Goal: Task Accomplishment & Management: Use online tool/utility

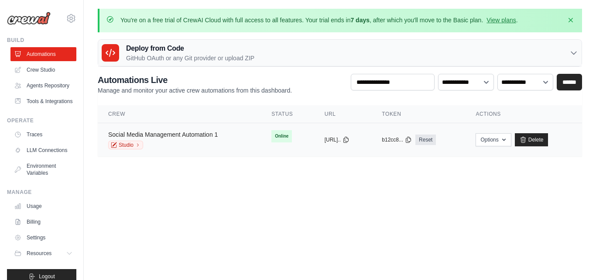
click at [195, 132] on link "Social Media Management Automation 1" at bounding box center [163, 134] width 110 height 7
click at [500, 136] on button "Options" at bounding box center [493, 139] width 35 height 13
click at [507, 140] on icon "button" at bounding box center [503, 139] width 7 height 7
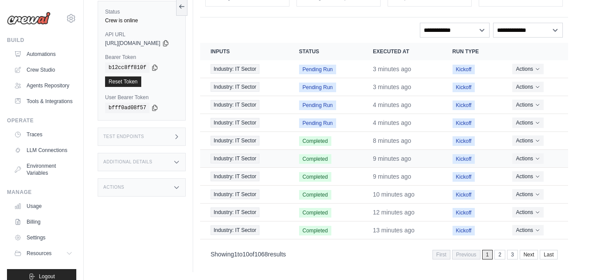
scroll to position [110, 0]
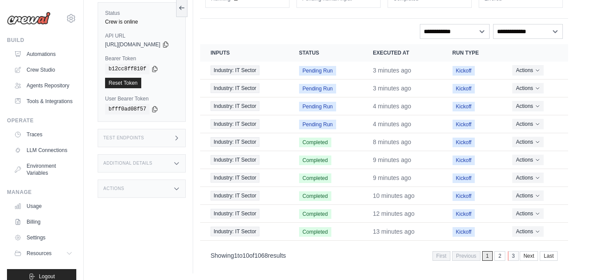
click at [513, 257] on link "3" at bounding box center [513, 256] width 11 height 10
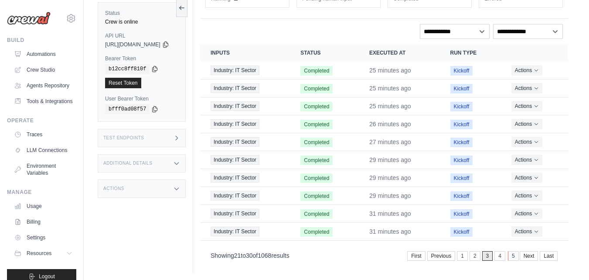
click at [513, 255] on link "5" at bounding box center [513, 256] width 11 height 10
click at [513, 258] on link "7" at bounding box center [513, 256] width 11 height 10
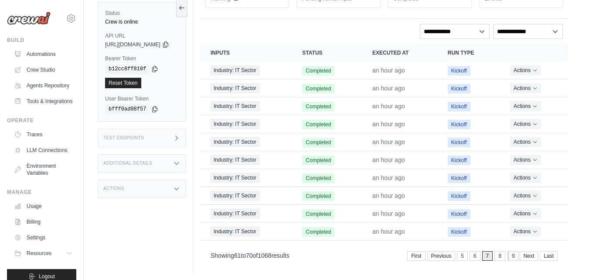
click at [513, 257] on link "9" at bounding box center [513, 256] width 11 height 10
click at [457, 258] on link "7" at bounding box center [457, 256] width 11 height 10
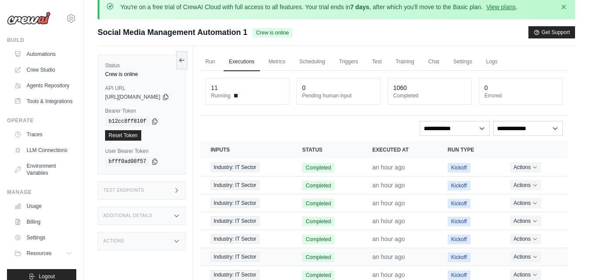
scroll to position [0, 0]
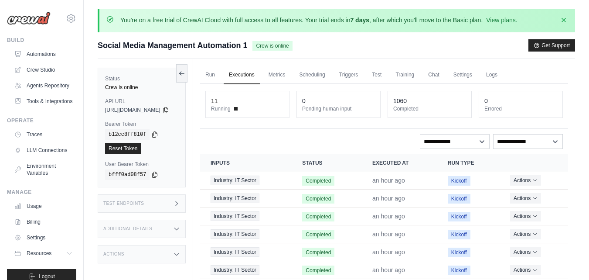
drag, startPoint x: 427, startPoint y: 106, endPoint x: 392, endPoint y: 101, distance: 35.3
click at [392, 101] on div "11 Running 0 Pending human input 1060 Completed 0 Errored" at bounding box center [384, 104] width 358 height 27
drag, startPoint x: 266, startPoint y: 106, endPoint x: 213, endPoint y: 98, distance: 53.4
click at [213, 98] on div "Run Executions Metrics Scheduling Triggers Test Training Chat Settings Logs 11 …" at bounding box center [384, 221] width 382 height 324
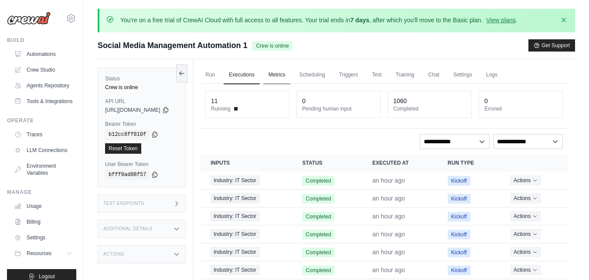
click at [287, 75] on link "Metrics" at bounding box center [277, 75] width 27 height 18
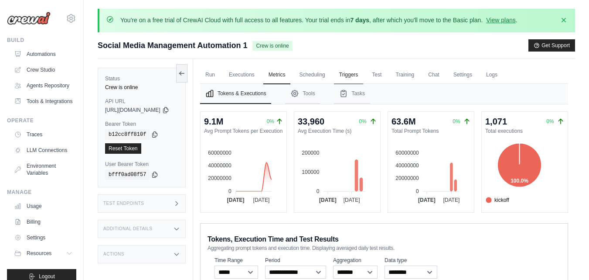
click at [360, 74] on link "Triggers" at bounding box center [349, 75] width 30 height 18
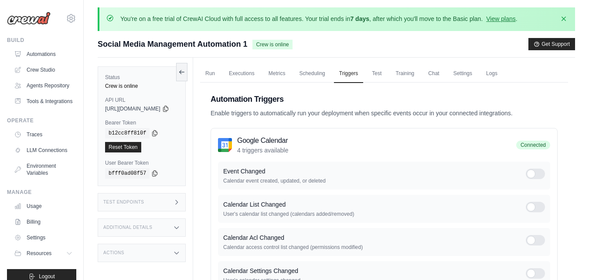
scroll to position [2, 0]
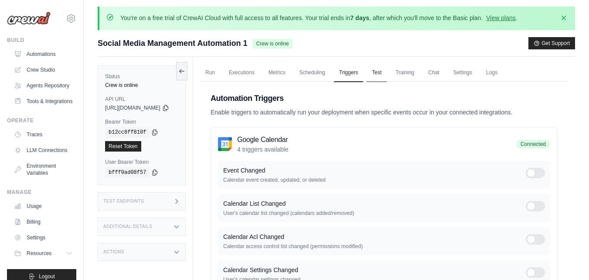
click at [387, 72] on link "Test" at bounding box center [377, 73] width 20 height 18
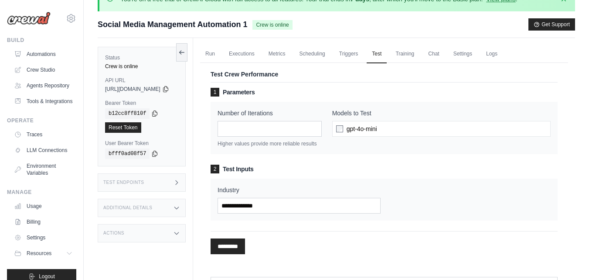
scroll to position [7, 0]
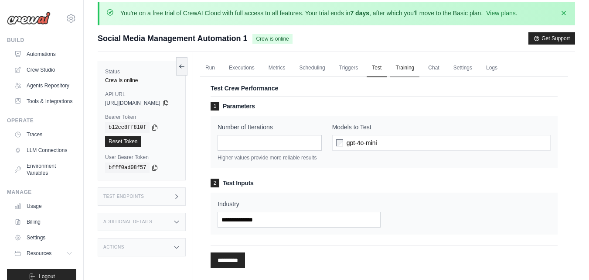
click at [420, 67] on link "Training" at bounding box center [404, 68] width 29 height 18
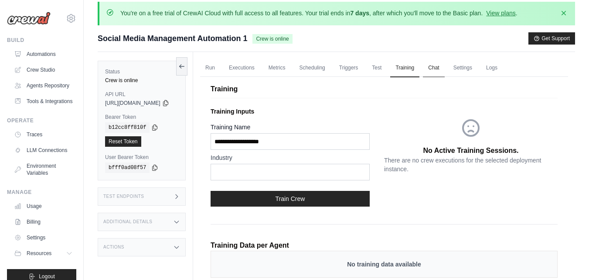
click at [445, 66] on link "Chat" at bounding box center [433, 68] width 21 height 18
click at [445, 67] on link "Chat" at bounding box center [433, 68] width 21 height 18
click at [478, 68] on link "Settings" at bounding box center [462, 68] width 29 height 18
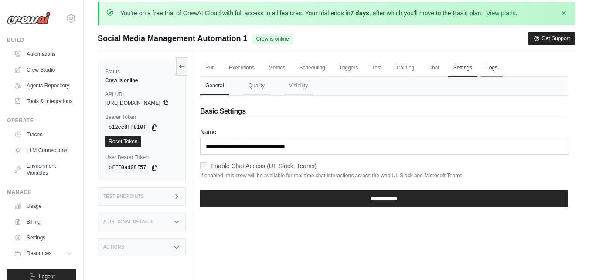
click at [503, 68] on link "Logs" at bounding box center [492, 68] width 22 height 18
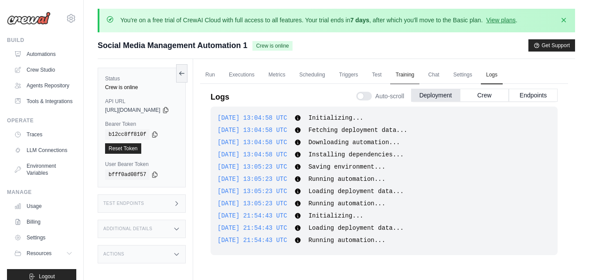
click at [419, 75] on link "Training" at bounding box center [404, 75] width 29 height 18
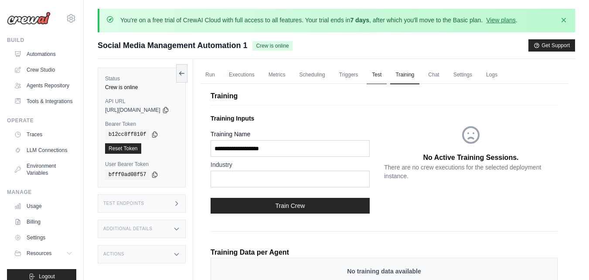
click at [387, 72] on link "Test" at bounding box center [377, 75] width 20 height 18
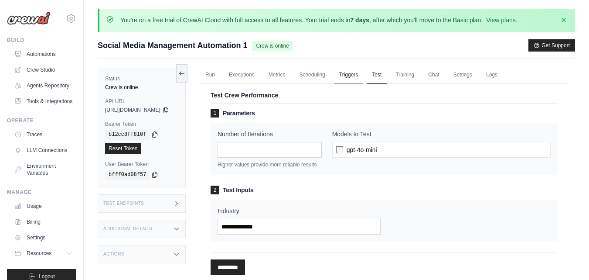
click at [354, 75] on link "Triggers" at bounding box center [349, 75] width 30 height 18
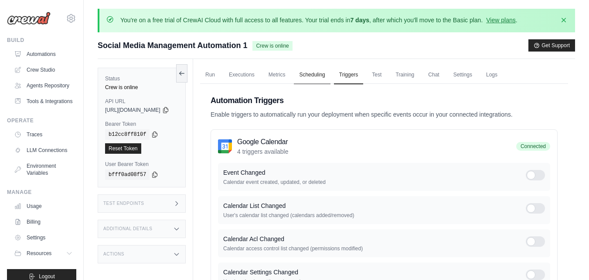
click at [330, 74] on link "Scheduling" at bounding box center [312, 75] width 36 height 18
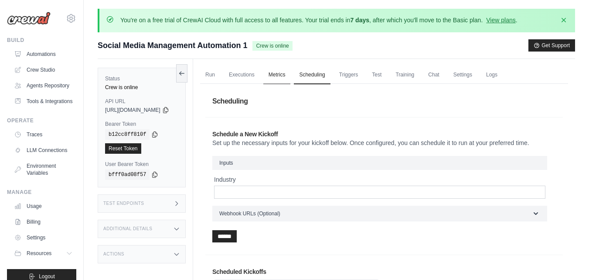
click at [291, 77] on link "Metrics" at bounding box center [277, 75] width 27 height 18
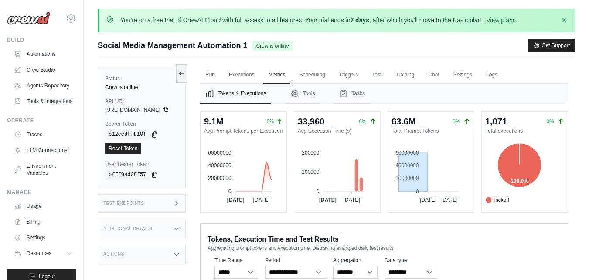
drag, startPoint x: 403, startPoint y: 154, endPoint x: 433, endPoint y: 176, distance: 37.8
click at [433, 176] on foreignobject at bounding box center [425, 172] width 75 height 65
click at [39, 180] on link "Environment Variables" at bounding box center [44, 169] width 66 height 21
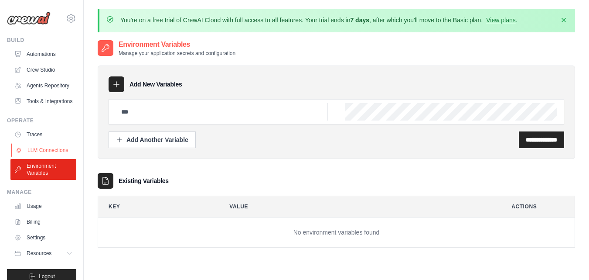
click at [38, 157] on link "LLM Connections" at bounding box center [44, 150] width 66 height 14
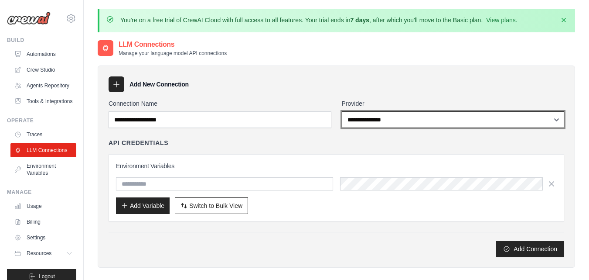
click at [508, 114] on select "**********" at bounding box center [453, 119] width 223 height 17
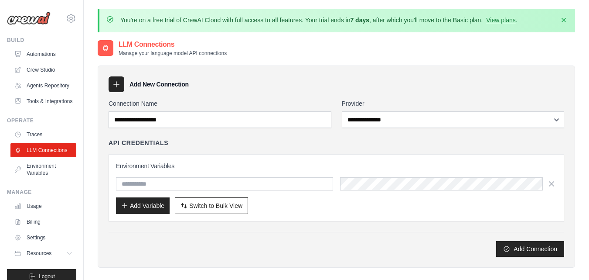
click at [300, 130] on div "**********" at bounding box center [337, 177] width 456 height 157
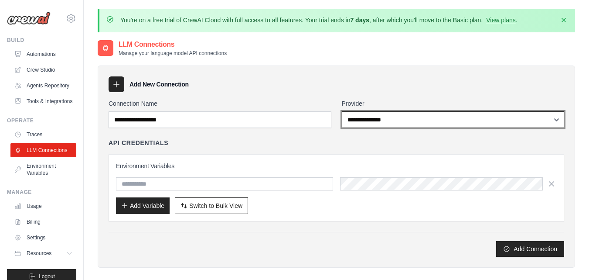
click at [409, 121] on select "**********" at bounding box center [453, 119] width 223 height 17
select select "******"
click at [342, 111] on select "**********" at bounding box center [453, 119] width 223 height 17
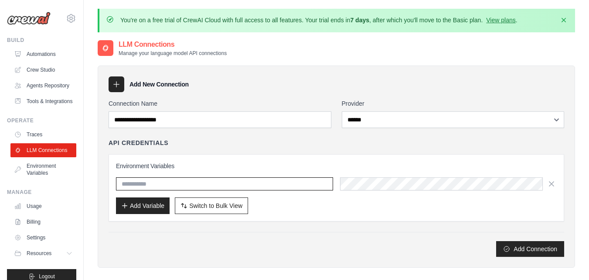
click at [249, 185] on input "text" at bounding box center [224, 183] width 217 height 13
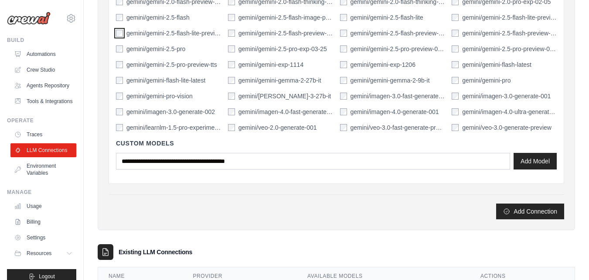
scroll to position [434, 0]
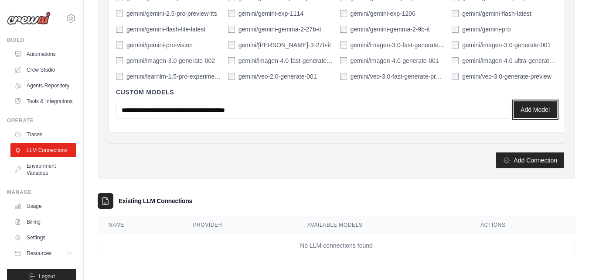
click at [537, 113] on button "Add Model" at bounding box center [535, 109] width 43 height 17
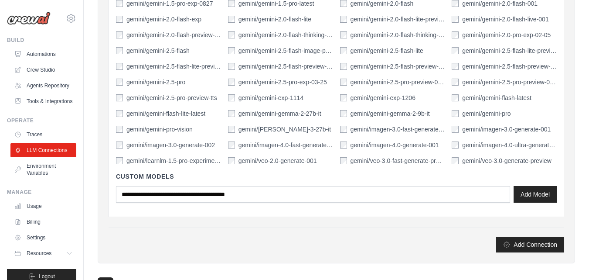
scroll to position [349, 0]
click at [538, 195] on button "Add Model" at bounding box center [535, 194] width 43 height 17
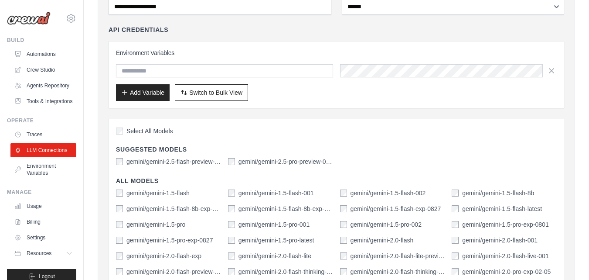
scroll to position [79, 0]
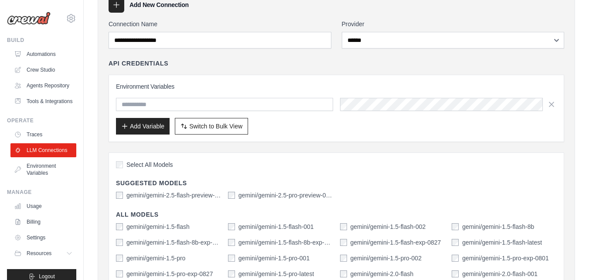
click at [239, 195] on label "gemini/gemini-2.5-pro-preview-03-25" at bounding box center [286, 195] width 95 height 9
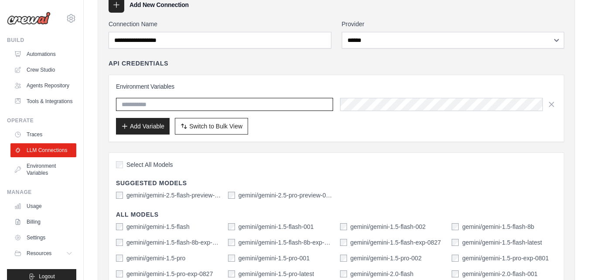
click at [147, 105] on input "text" at bounding box center [224, 104] width 217 height 13
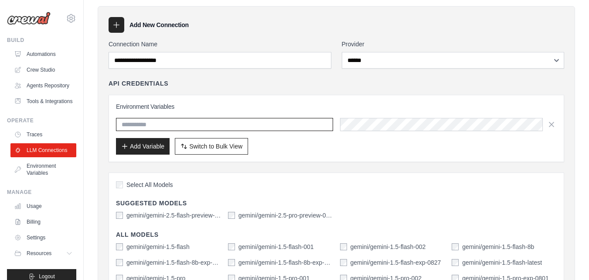
scroll to position [60, 0]
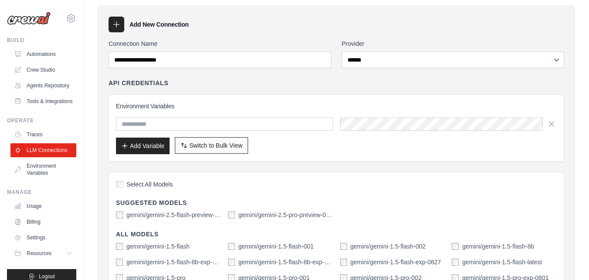
click at [216, 148] on span "Switch to Bulk View" at bounding box center [215, 145] width 53 height 9
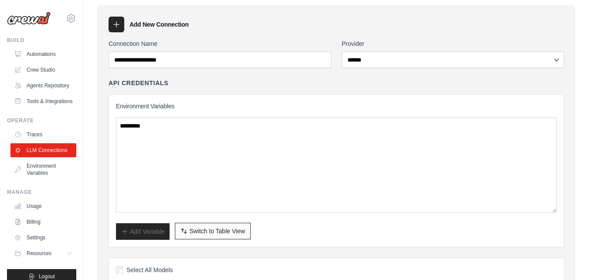
click at [204, 229] on span "Switch to Table View" at bounding box center [217, 230] width 56 height 9
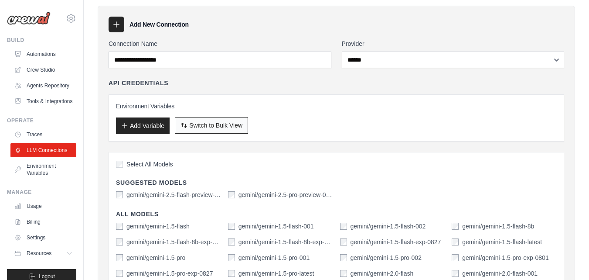
click at [200, 130] on button "Switch to Bulk View Switch to Table View" at bounding box center [211, 125] width 73 height 17
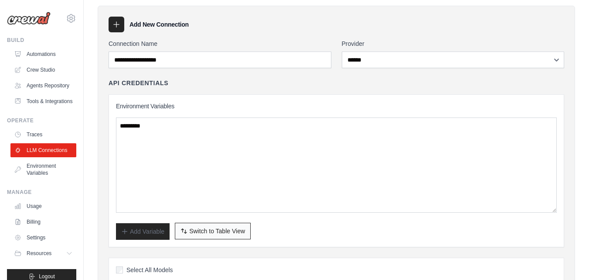
click at [209, 229] on span "Switch to Table View" at bounding box center [217, 230] width 56 height 9
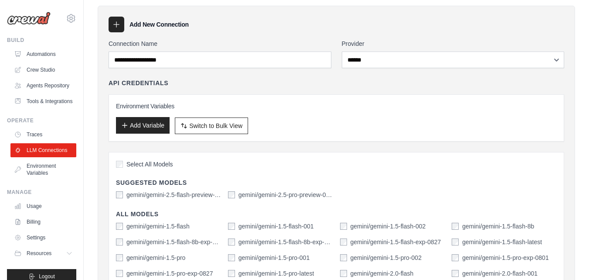
click at [143, 126] on button "Add Variable" at bounding box center [143, 125] width 54 height 17
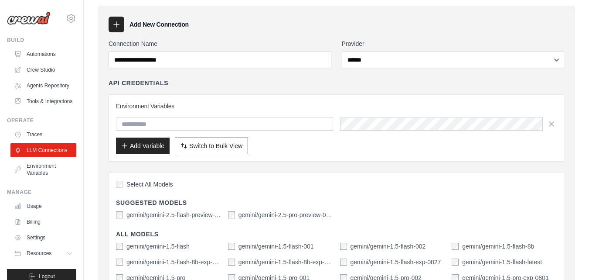
click at [169, 123] on input "text" at bounding box center [224, 123] width 217 height 13
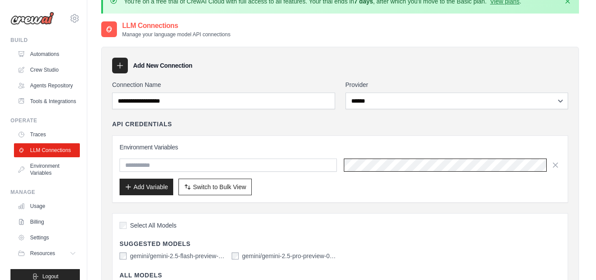
scroll to position [0, 0]
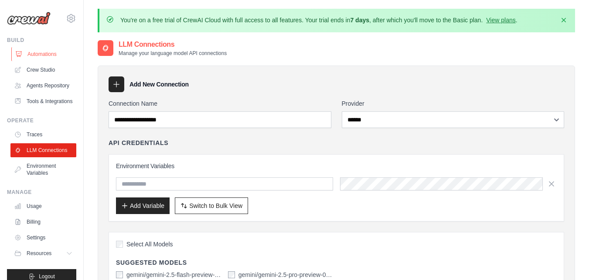
click at [35, 51] on link "Automations" at bounding box center [44, 54] width 66 height 14
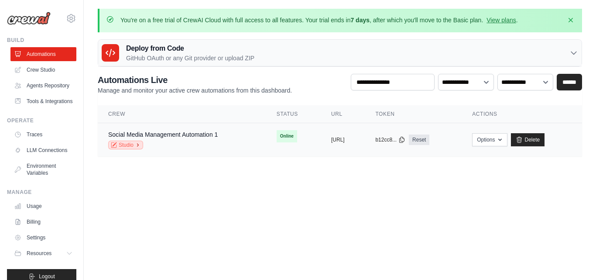
click at [130, 146] on link "Studio" at bounding box center [125, 144] width 35 height 9
click at [571, 53] on icon at bounding box center [573, 52] width 9 height 9
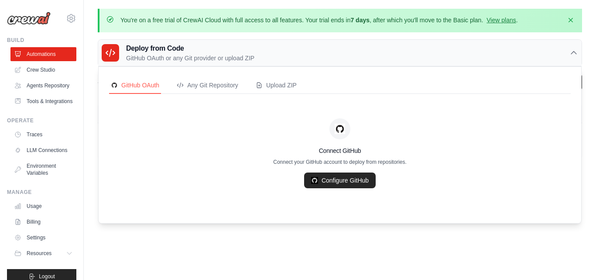
click at [571, 53] on icon at bounding box center [573, 52] width 9 height 9
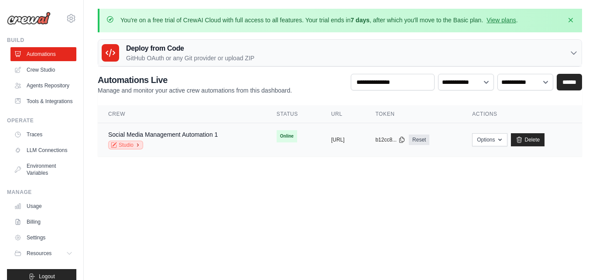
click at [136, 146] on icon at bounding box center [137, 144] width 5 height 5
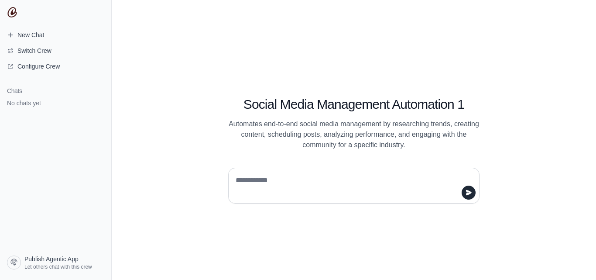
click at [265, 169] on div at bounding box center [353, 186] width 251 height 36
click at [262, 182] on textarea at bounding box center [351, 185] width 235 height 24
click at [261, 178] on textarea at bounding box center [351, 185] width 235 height 24
type textarea "**"
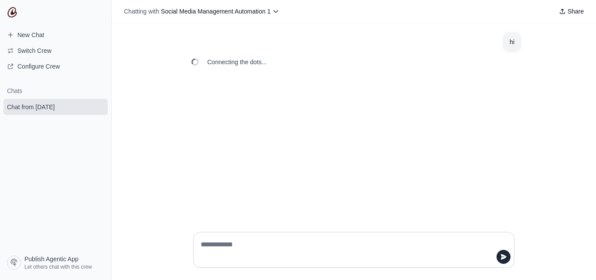
click at [298, 248] on textarea at bounding box center [351, 249] width 305 height 24
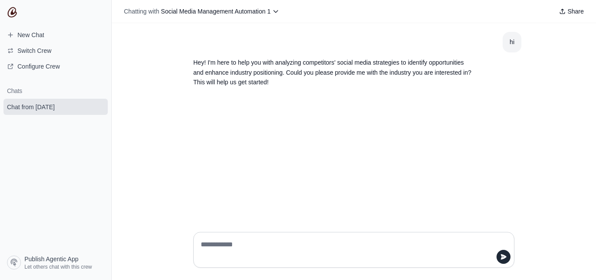
click at [247, 246] on textarea at bounding box center [351, 249] width 305 height 24
type textarea "*"
type textarea "**********"
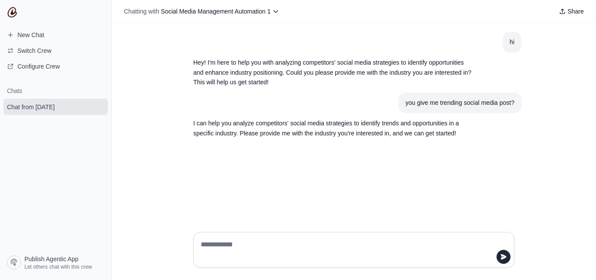
click at [257, 242] on textarea at bounding box center [351, 249] width 305 height 24
type textarea "*******"
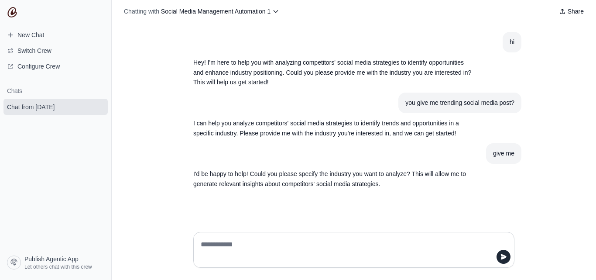
click at [236, 245] on textarea at bounding box center [351, 249] width 305 height 24
type textarea "*********"
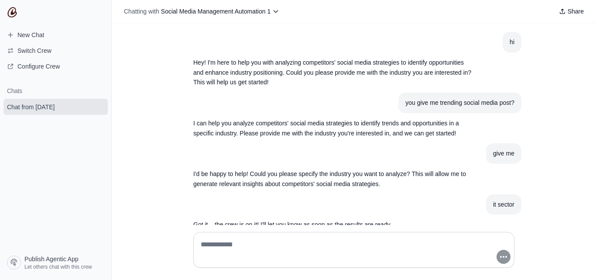
scroll to position [38, 0]
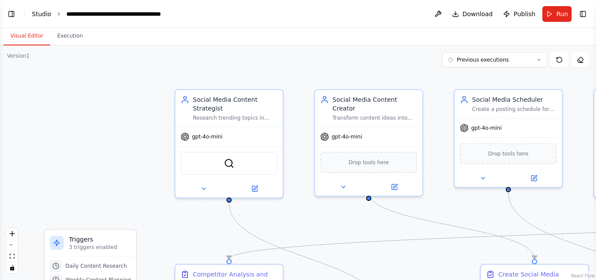
scroll to position [10706, 0]
click at [40, 14] on link "Studio" at bounding box center [42, 13] width 20 height 7
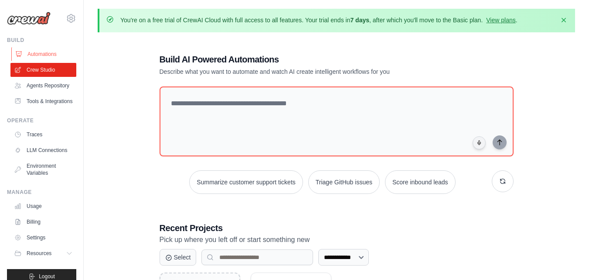
click at [49, 55] on link "Automations" at bounding box center [44, 54] width 66 height 14
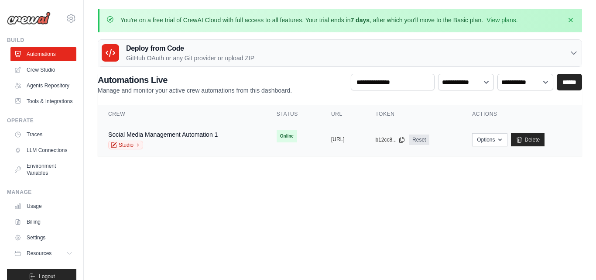
click at [331, 142] on button "[URL]" at bounding box center [338, 139] width 14 height 7
click at [502, 140] on icon "button" at bounding box center [499, 139] width 3 height 2
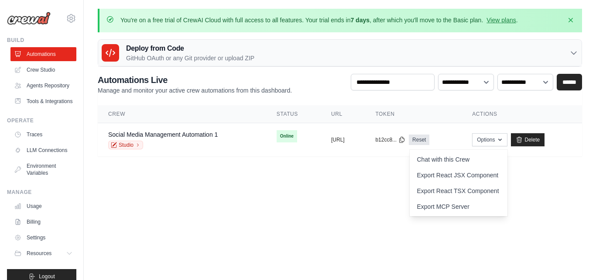
click at [363, 157] on main "You're on a free trial of CrewAI Cloud with full access to all features. Your t…" at bounding box center [340, 87] width 512 height 175
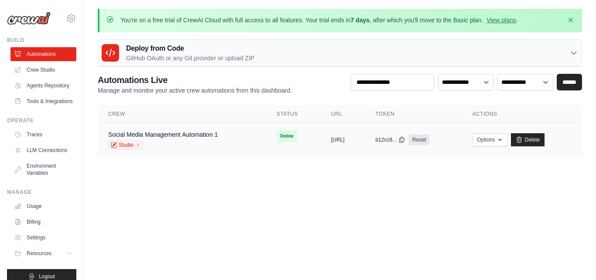
click at [277, 137] on span "Online" at bounding box center [287, 136] width 21 height 12
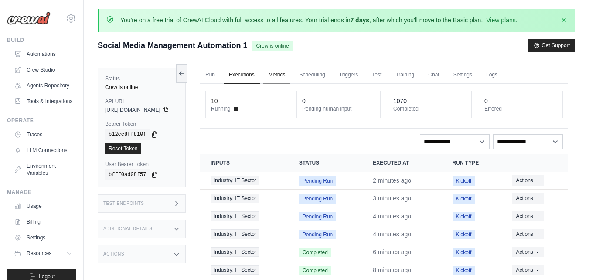
click at [284, 73] on link "Metrics" at bounding box center [277, 75] width 27 height 18
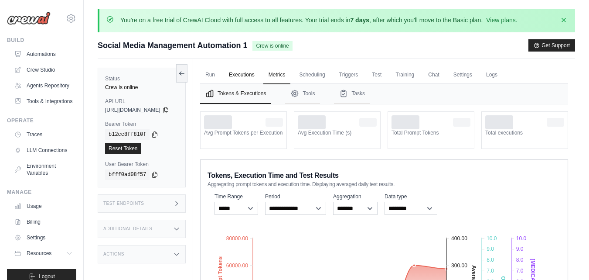
click at [256, 72] on link "Executions" at bounding box center [242, 75] width 36 height 18
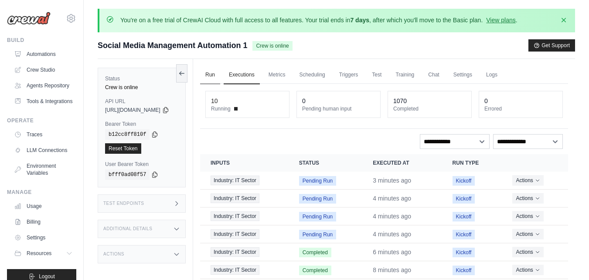
click at [220, 72] on link "Run" at bounding box center [210, 75] width 20 height 18
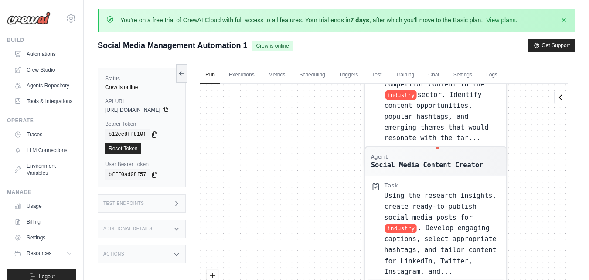
drag, startPoint x: 299, startPoint y: 133, endPoint x: 325, endPoint y: 297, distance: 165.3
click at [325, 279] on html "raushanwfo@gmail.com Settings Build Automations" at bounding box center [294, 173] width 589 height 347
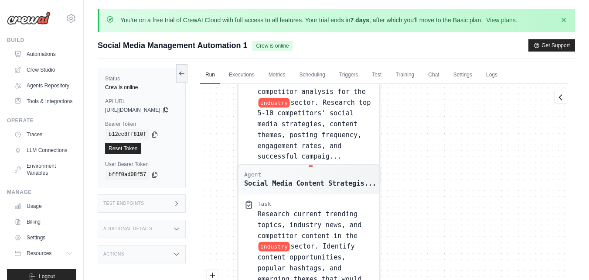
drag, startPoint x: 370, startPoint y: 142, endPoint x: 243, endPoint y: 297, distance: 200.5
click at [243, 279] on html "raushanwfo@gmail.com Settings Build Automations" at bounding box center [294, 173] width 589 height 347
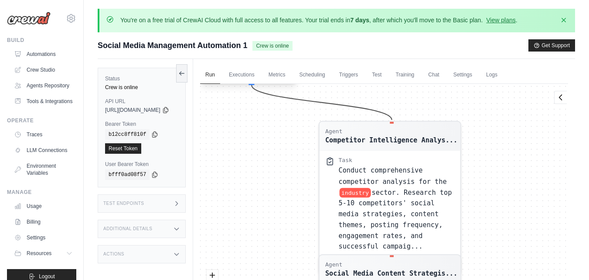
drag, startPoint x: 405, startPoint y: 141, endPoint x: 490, endPoint y: 224, distance: 118.8
click at [490, 224] on div "Agent Competitor Intelligence Analys... Task Conduct comprehensive competitor a…" at bounding box center [384, 203] width 368 height 238
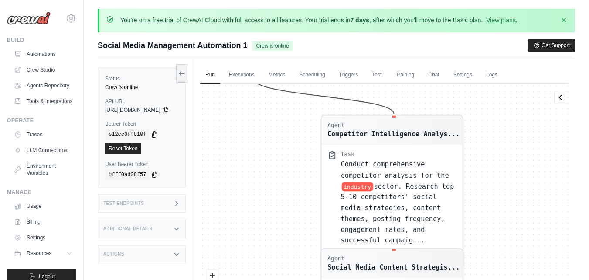
drag, startPoint x: 282, startPoint y: 219, endPoint x: 277, endPoint y: 205, distance: 15.3
click at [277, 205] on div "Agent Competitor Intelligence Analys... Task Conduct comprehensive competitor a…" at bounding box center [384, 203] width 368 height 238
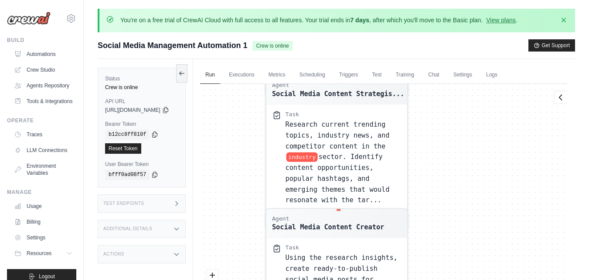
drag, startPoint x: 277, startPoint y: 205, endPoint x: 225, endPoint y: 43, distance: 169.8
click at [225, 43] on div "Submit a support request Describe your issue or question * Please be specific a…" at bounding box center [337, 188] width 478 height 299
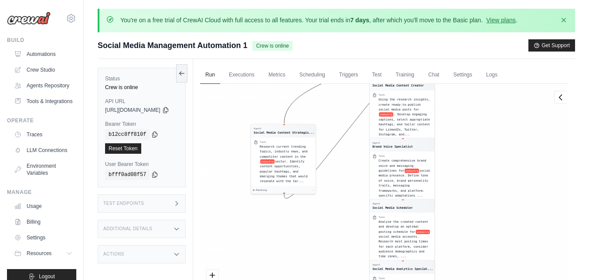
drag, startPoint x: 280, startPoint y: 167, endPoint x: 259, endPoint y: 164, distance: 21.1
click at [259, 164] on div "Agent Competitor Intelligence Analys... Task Conduct comprehensive competitor a…" at bounding box center [384, 203] width 368 height 238
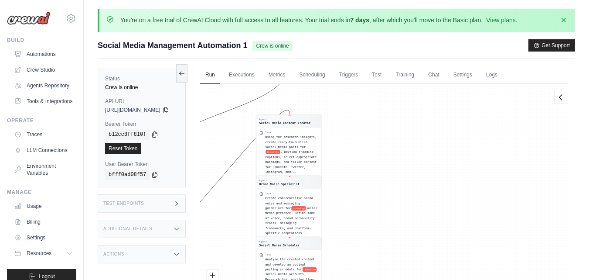
drag, startPoint x: 483, startPoint y: 159, endPoint x: 306, endPoint y: -38, distance: 264.8
click at [306, 0] on html "raushanwfo@gmail.com Settings Build Automations" at bounding box center [294, 173] width 589 height 347
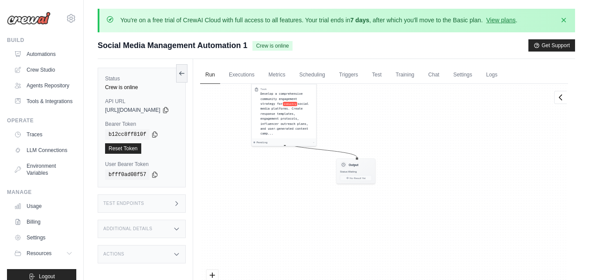
drag, startPoint x: 337, startPoint y: 208, endPoint x: 386, endPoint y: 95, distance: 123.3
click at [386, 95] on div "Agent Competitor Intelligence Analys... Task Conduct comprehensive competitor a…" at bounding box center [384, 203] width 368 height 238
click at [359, 165] on h3 "Output" at bounding box center [354, 164] width 10 height 4
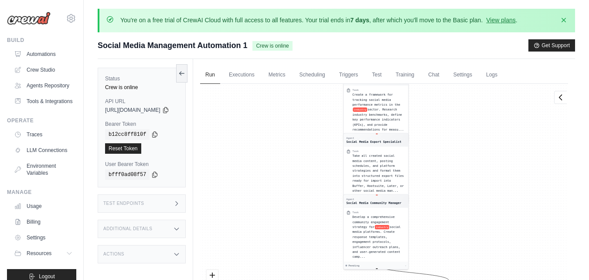
drag, startPoint x: 360, startPoint y: 278, endPoint x: 323, endPoint y: 87, distance: 194.1
click at [323, 87] on div "Agent Competitor Intelligence Analys... Task Conduct comprehensive competitor a…" at bounding box center [384, 203] width 368 height 238
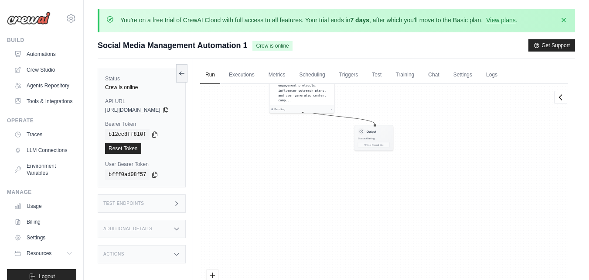
drag, startPoint x: 350, startPoint y: 252, endPoint x: 276, endPoint y: 98, distance: 170.9
click at [276, 98] on div "Agent Competitor Intelligence Analys... Task Conduct comprehensive competitor a…" at bounding box center [384, 203] width 368 height 238
click at [387, 147] on div "Output Status: Waiting No Result Yet" at bounding box center [373, 136] width 39 height 25
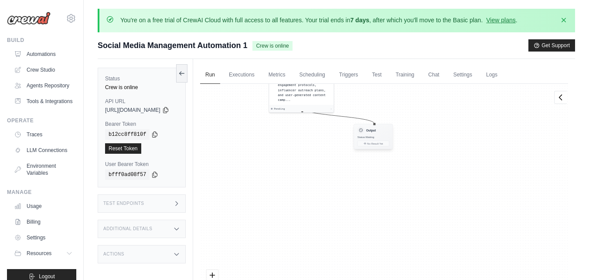
click at [387, 147] on div "Output Status: Waiting No Result Yet" at bounding box center [373, 136] width 39 height 25
drag, startPoint x: 286, startPoint y: 143, endPoint x: 522, endPoint y: 233, distance: 252.4
click at [522, 233] on div "Agent Competitor Intelligence Analys... Task Conduct comprehensive competitor a…" at bounding box center [384, 203] width 368 height 238
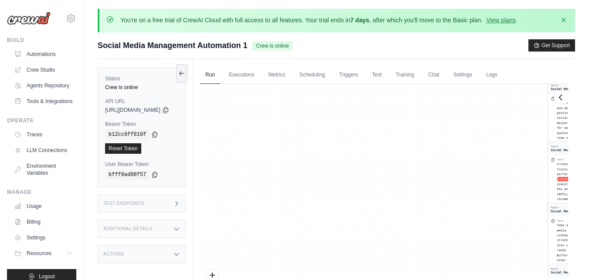
drag, startPoint x: 352, startPoint y: 160, endPoint x: 395, endPoint y: 297, distance: 143.2
click at [395, 279] on html "raushanwfo@gmail.com Settings Build Automations" at bounding box center [294, 173] width 589 height 347
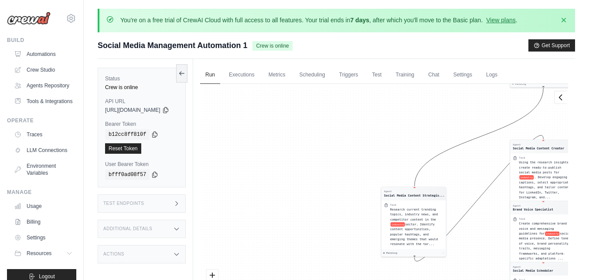
drag, startPoint x: 377, startPoint y: 115, endPoint x: 339, endPoint y: 297, distance: 185.4
click at [339, 279] on html "raushanwfo@gmail.com Settings Build Automations" at bounding box center [294, 173] width 589 height 347
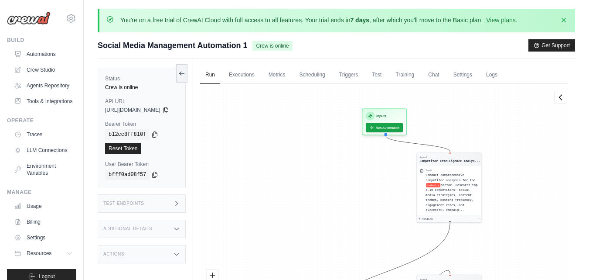
drag, startPoint x: 389, startPoint y: 150, endPoint x: 289, endPoint y: 292, distance: 173.8
click at [289, 279] on html "raushanwfo@gmail.com Settings Build Automations" at bounding box center [294, 173] width 589 height 347
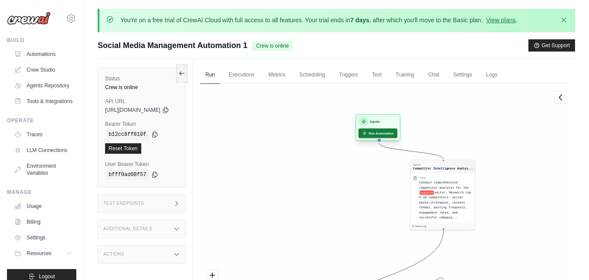
click at [386, 133] on button "Run Automation" at bounding box center [378, 133] width 39 height 10
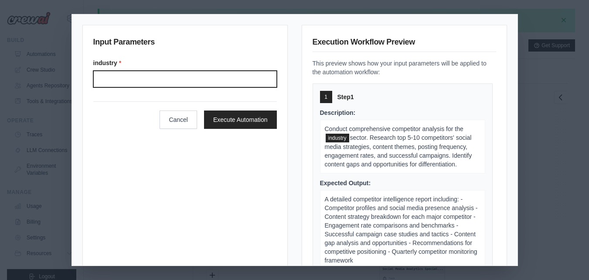
click at [145, 77] on input "Industry" at bounding box center [185, 79] width 184 height 17
type input "**********"
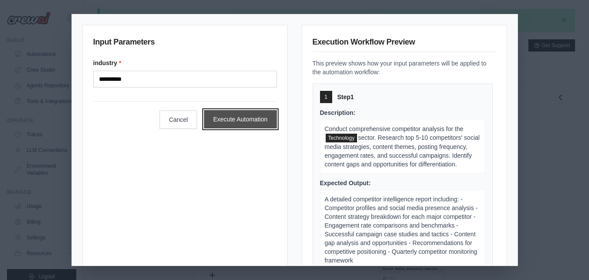
click at [233, 120] on button "Execute Automation" at bounding box center [240, 119] width 73 height 18
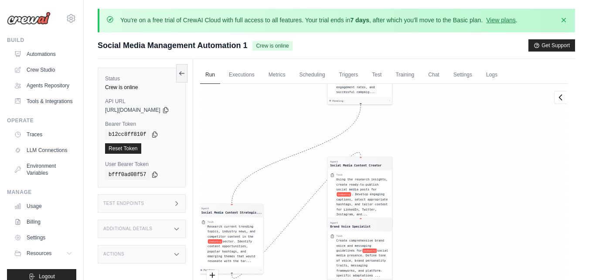
drag, startPoint x: 363, startPoint y: 122, endPoint x: 310, endPoint y: 202, distance: 95.5
click at [310, 202] on div "Agent Competitor Intelligence Analys... Task Conduct comprehensive competitor a…" at bounding box center [384, 203] width 368 height 238
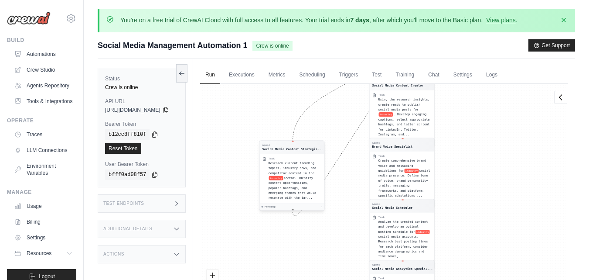
drag, startPoint x: 240, startPoint y: 210, endPoint x: 300, endPoint y: 144, distance: 88.3
click at [300, 144] on div "Agent Social Media Content Strategis..." at bounding box center [293, 147] width 61 height 8
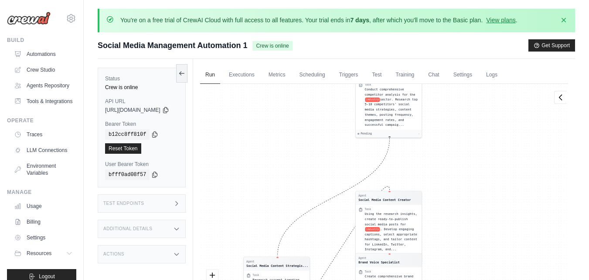
drag, startPoint x: 484, startPoint y: 114, endPoint x: 470, endPoint y: 229, distance: 116.0
click at [470, 229] on div "Agent Competitor Intelligence Analys... Task Conduct comprehensive competitor a…" at bounding box center [384, 203] width 368 height 238
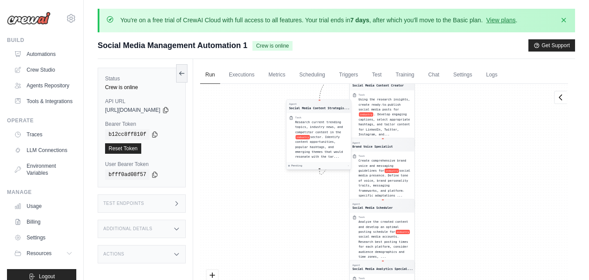
drag, startPoint x: 277, startPoint y: 265, endPoint x: 320, endPoint y: 106, distance: 164.2
click at [320, 106] on div "Social Media Content Strategis..." at bounding box center [319, 108] width 61 height 4
click at [320, 106] on div "Social Media Content Strategis..." at bounding box center [317, 108] width 61 height 4
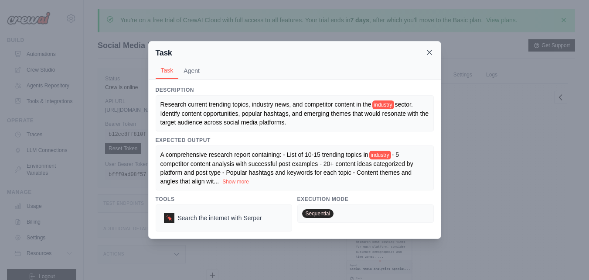
click at [428, 51] on icon at bounding box center [430, 52] width 4 height 4
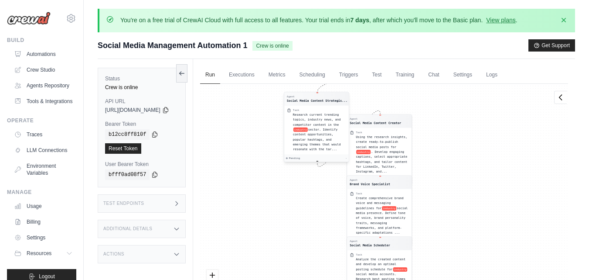
drag, startPoint x: 332, startPoint y: 106, endPoint x: 332, endPoint y: 96, distance: 10.0
click at [332, 98] on div "Social Media Content Strategis..." at bounding box center [317, 100] width 61 height 4
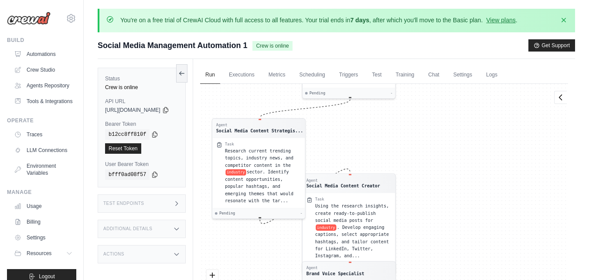
drag, startPoint x: 335, startPoint y: 140, endPoint x: 280, endPoint y: 266, distance: 137.5
click at [280, 266] on div "Agent Competitor Intelligence Analys... Task Conduct comprehensive competitor a…" at bounding box center [384, 203] width 368 height 238
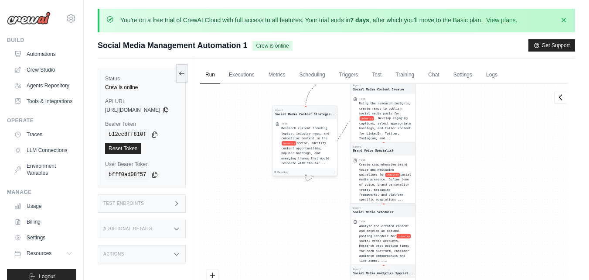
drag, startPoint x: 262, startPoint y: 124, endPoint x: 320, endPoint y: 104, distance: 61.3
click at [320, 108] on div "Agent" at bounding box center [305, 109] width 61 height 3
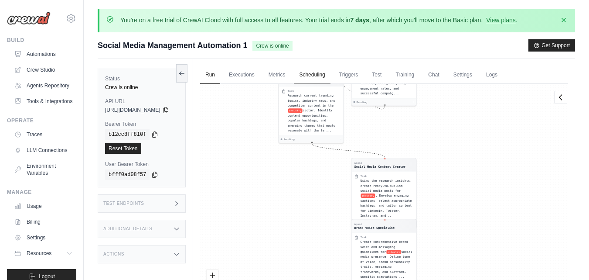
drag, startPoint x: 320, startPoint y: 104, endPoint x: 320, endPoint y: 68, distance: 35.8
click at [320, 68] on div "Run Executions Metrics Scheduling Triggers Test Training Chat Settings Logs 12 …" at bounding box center [384, 199] width 382 height 280
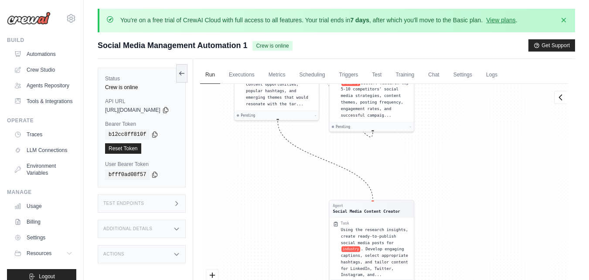
drag, startPoint x: 326, startPoint y: 104, endPoint x: 285, endPoint y: 255, distance: 156.8
click at [285, 255] on div "Agent Competitor Intelligence Analys... Task Conduct comprehensive competitor a…" at bounding box center [384, 203] width 368 height 238
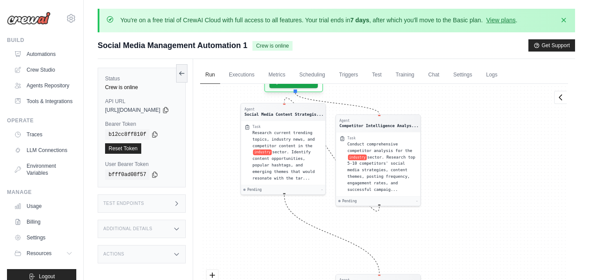
drag, startPoint x: 289, startPoint y: 205, endPoint x: 303, endPoint y: 259, distance: 55.8
click at [303, 259] on div "Agent Competitor Intelligence Analys... Task Conduct comprehensive competitor a…" at bounding box center [384, 203] width 368 height 238
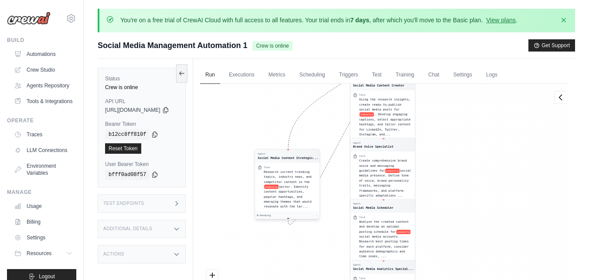
drag, startPoint x: 296, startPoint y: 104, endPoint x: 300, endPoint y: 152, distance: 48.2
click at [300, 152] on div "Agent Social Media Content Strategis..." at bounding box center [287, 155] width 65 height 13
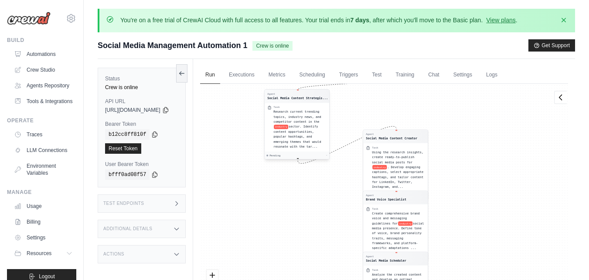
drag, startPoint x: 300, startPoint y: 152, endPoint x: 297, endPoint y: 91, distance: 60.7
click at [297, 91] on div "Agent Social Media Content Strategis..." at bounding box center [297, 95] width 65 height 13
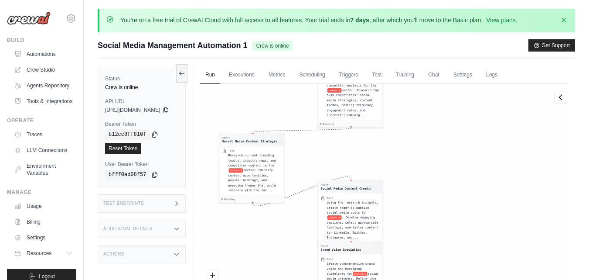
drag, startPoint x: 345, startPoint y: 137, endPoint x: 298, endPoint y: 240, distance: 113.0
click at [298, 240] on div "Agent Competitor Intelligence Analys... Task Conduct comprehensive competitor a…" at bounding box center [384, 203] width 368 height 238
drag, startPoint x: 261, startPoint y: 136, endPoint x: 290, endPoint y: 123, distance: 31.9
click at [284, 132] on div "Agent Social Media Content Strategis... Task Research current trending topics, …" at bounding box center [251, 167] width 65 height 70
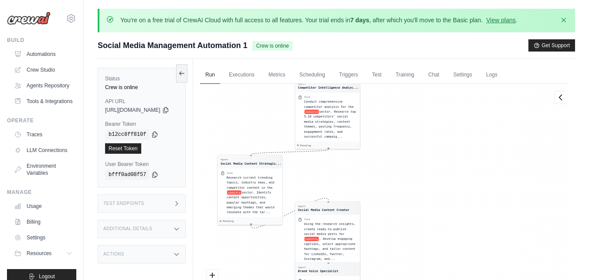
drag, startPoint x: 317, startPoint y: 124, endPoint x: 261, endPoint y: 249, distance: 136.5
click at [261, 249] on div "Agent Competitor Intelligence Analys... Task Conduct comprehensive competitor a…" at bounding box center [384, 203] width 368 height 238
click at [290, 78] on link "Metrics" at bounding box center [277, 75] width 27 height 18
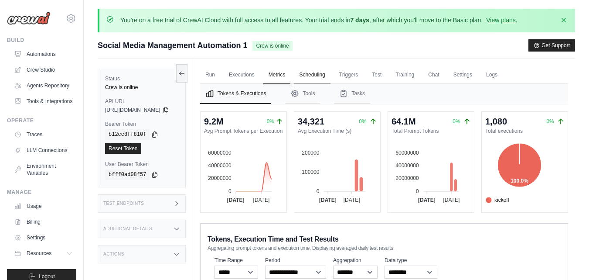
click at [326, 72] on link "Scheduling" at bounding box center [312, 75] width 36 height 18
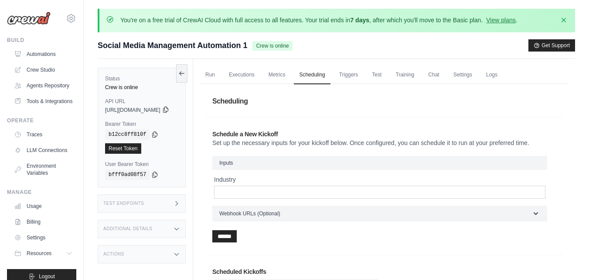
click at [169, 111] on icon at bounding box center [165, 109] width 7 height 7
click at [364, 71] on link "Triggers" at bounding box center [349, 75] width 30 height 18
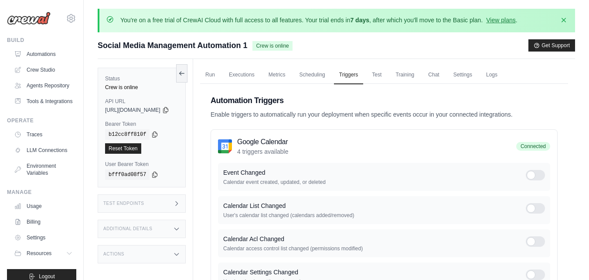
click at [180, 205] on icon at bounding box center [176, 203] width 7 height 7
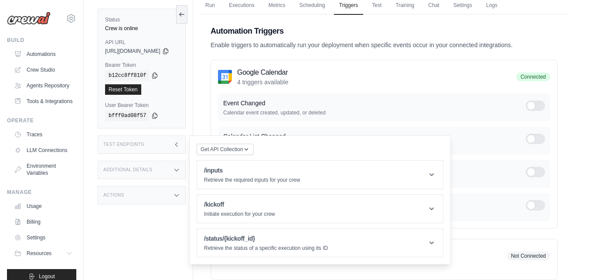
scroll to position [71, 0]
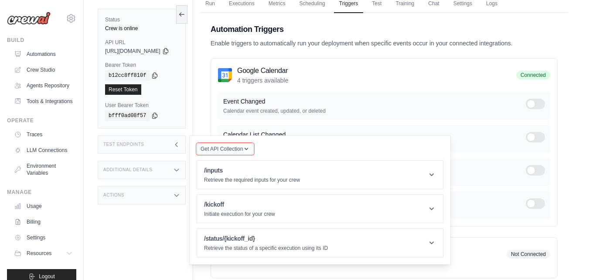
click at [250, 148] on icon "button" at bounding box center [246, 148] width 7 height 7
click at [265, 172] on div "Postman API Collection" at bounding box center [246, 172] width 84 height 14
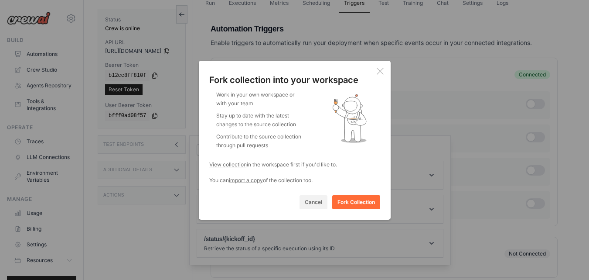
click at [380, 74] on icon at bounding box center [380, 71] width 7 height 7
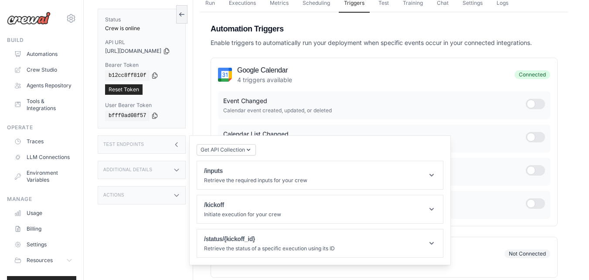
click at [400, 59] on div "Google Calendar 4 triggers available Connected Event Changed Calendar event cre…" at bounding box center [384, 142] width 347 height 168
click at [157, 144] on div "Test Endpoints" at bounding box center [142, 144] width 88 height 18
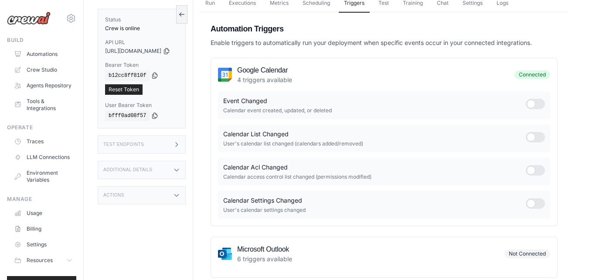
click at [157, 144] on div "Test Endpoints" at bounding box center [142, 144] width 88 height 18
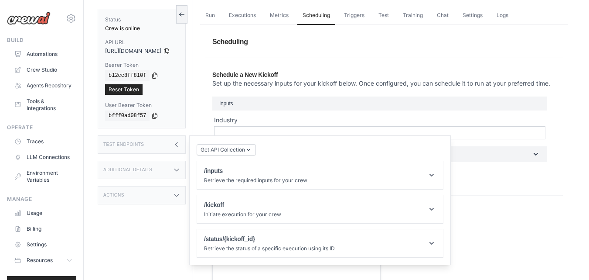
scroll to position [25, 0]
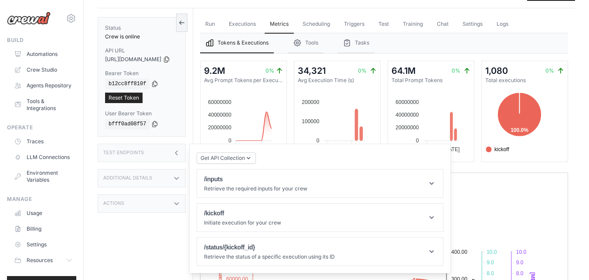
scroll to position [33, 0]
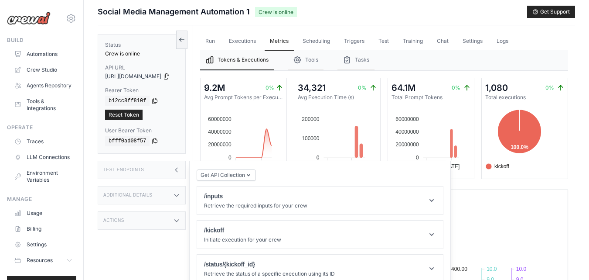
click at [180, 168] on icon at bounding box center [176, 169] width 7 height 7
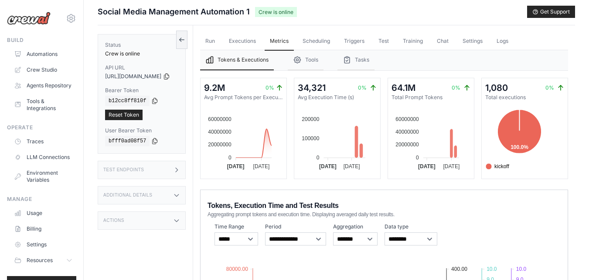
click at [180, 194] on icon at bounding box center [176, 195] width 7 height 7
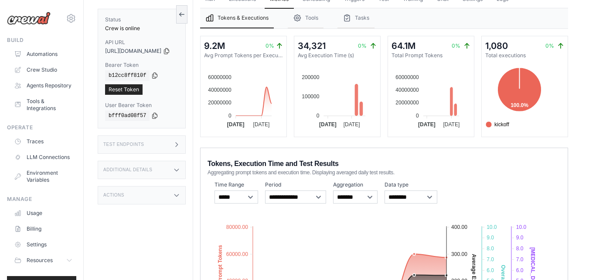
scroll to position [75, 0]
click at [180, 193] on icon at bounding box center [176, 195] width 7 height 7
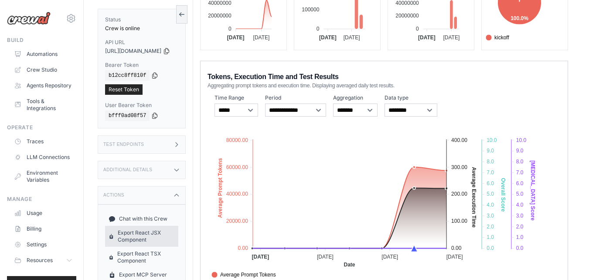
scroll to position [192, 0]
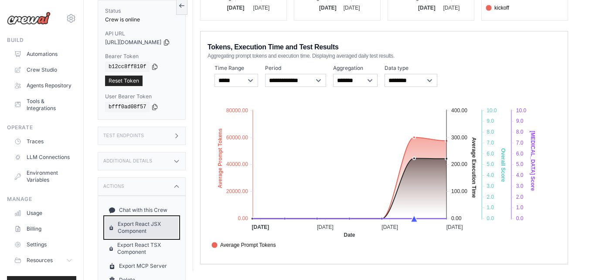
click at [138, 226] on link "Export React JSX Component" at bounding box center [141, 227] width 73 height 21
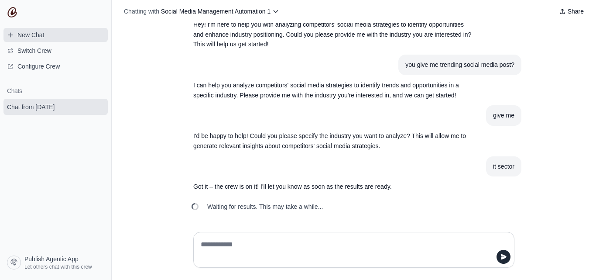
click at [14, 38] on span "New Chat" at bounding box center [25, 35] width 51 height 9
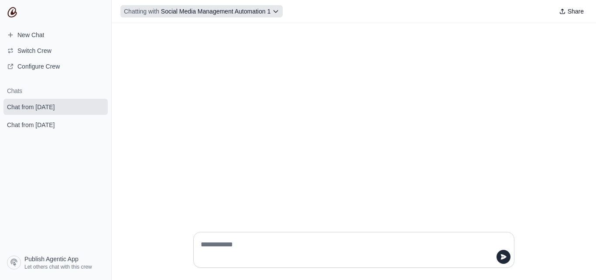
click at [274, 15] on button "Chatting with Social Media Management Automation 1" at bounding box center [201, 11] width 162 height 12
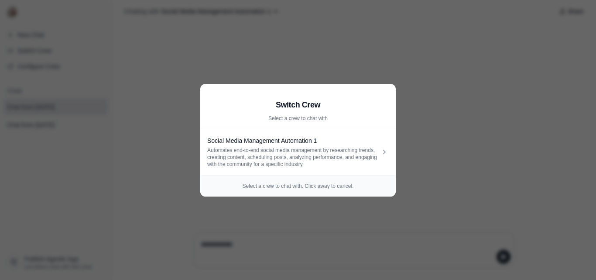
click at [331, 188] on p "Select a crew to chat with. Click away to cancel." at bounding box center [297, 185] width 181 height 7
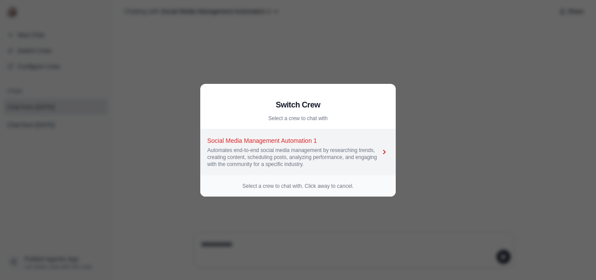
click at [383, 150] on icon at bounding box center [384, 151] width 9 height 9
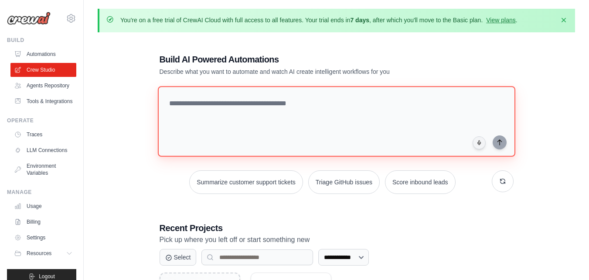
click at [237, 109] on textarea at bounding box center [336, 121] width 358 height 71
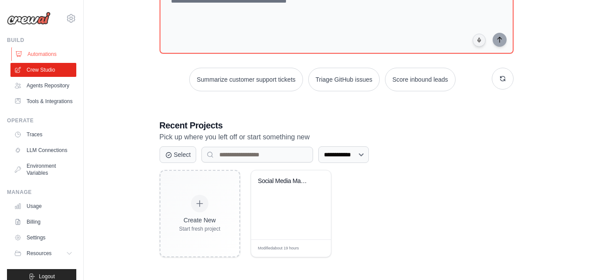
click at [33, 56] on link "Automations" at bounding box center [44, 54] width 66 height 14
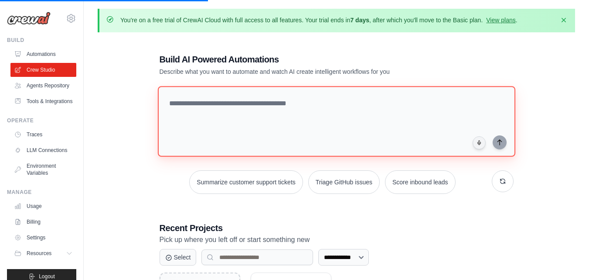
drag, startPoint x: 302, startPoint y: 102, endPoint x: 169, endPoint y: 102, distance: 132.6
click at [169, 102] on textarea at bounding box center [336, 121] width 358 height 71
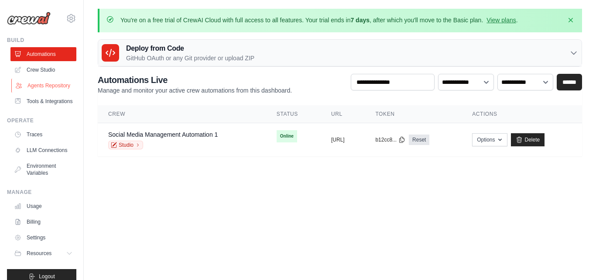
click at [34, 87] on link "Agents Repository" at bounding box center [44, 86] width 66 height 14
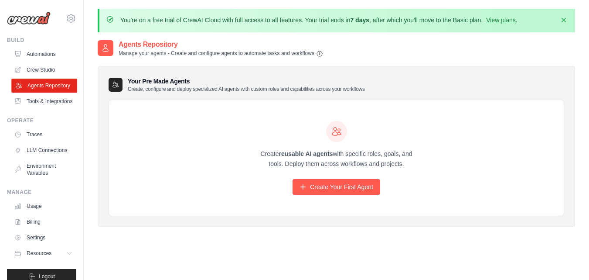
click at [40, 92] on link "Agents Repository" at bounding box center [44, 86] width 66 height 14
click at [41, 72] on link "Crew Studio" at bounding box center [44, 70] width 66 height 14
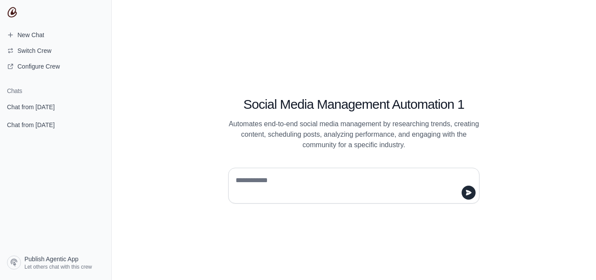
click at [246, 188] on textarea at bounding box center [351, 185] width 235 height 24
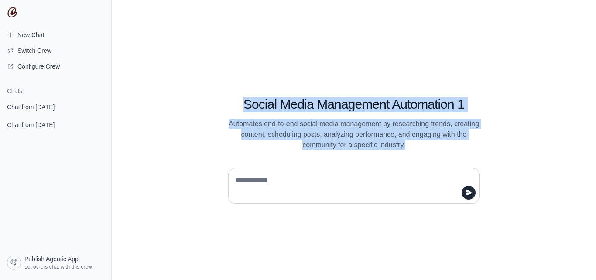
drag, startPoint x: 416, startPoint y: 147, endPoint x: 229, endPoint y: 92, distance: 194.4
click at [229, 92] on div "Social Media Management Automation 1 Automates end-to-end social media manageme…" at bounding box center [353, 113] width 293 height 74
copy div "Social Media Management Automation 1 Automates end-to-end social media manageme…"
click at [309, 57] on div "Social Media Management Automation 1 Automates end-to-end social media manageme…" at bounding box center [354, 140] width 484 height 280
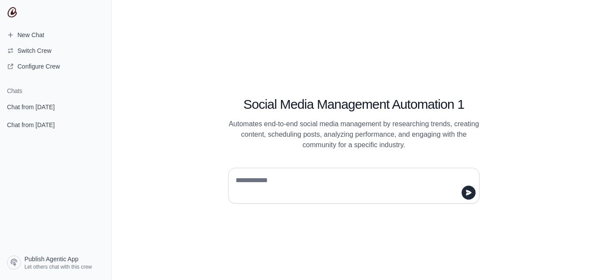
click at [267, 44] on div "Social Media Management Automation 1 Automates end-to-end social media manageme…" at bounding box center [354, 140] width 484 height 280
click at [272, 185] on textarea at bounding box center [351, 185] width 235 height 24
click at [407, 144] on p "Automates end-to-end social media management by researching trends, creating co…" at bounding box center [353, 134] width 251 height 31
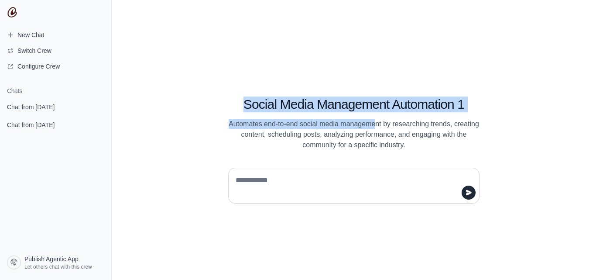
drag, startPoint x: 243, startPoint y: 104, endPoint x: 377, endPoint y: 114, distance: 133.9
click at [377, 114] on div "Social Media Management Automation 1 Automates end-to-end social media manageme…" at bounding box center [353, 113] width 293 height 74
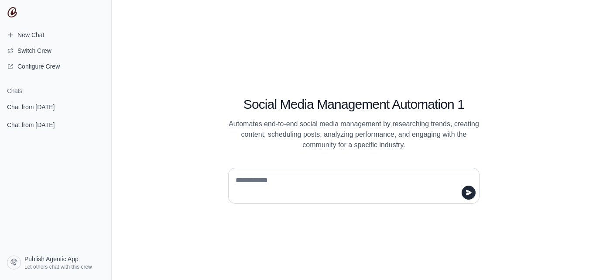
click at [263, 178] on textarea at bounding box center [351, 185] width 235 height 24
click at [251, 179] on textarea at bounding box center [351, 185] width 235 height 24
paste textarea "**********"
type textarea "**********"
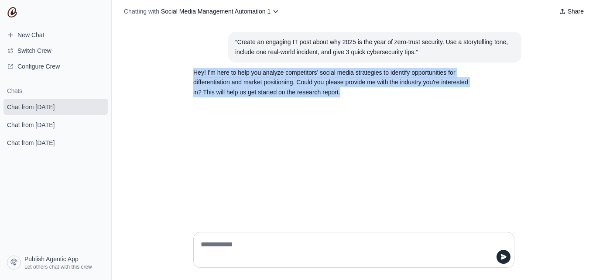
drag, startPoint x: 347, startPoint y: 89, endPoint x: 182, endPoint y: 72, distance: 165.4
click at [182, 72] on div "“Create an engaging IT post about why 2025 is the year of zero-trust security. …" at bounding box center [354, 124] width 484 height 202
copy p "Hey! I'm here to help you analyze competitors’ social media strategies to ident…"
click at [421, 111] on div "“Create an engaging IT post about why 2025 is the year of zero-trust security. …" at bounding box center [354, 124] width 484 height 202
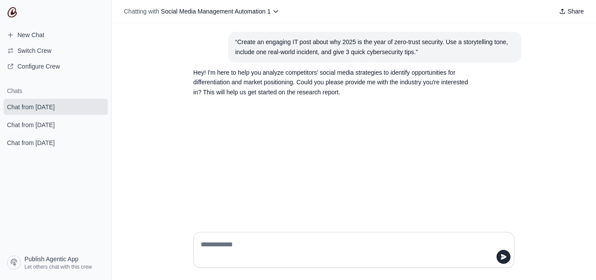
click at [251, 247] on textarea at bounding box center [351, 249] width 305 height 24
paste textarea "**********"
type textarea "**********"
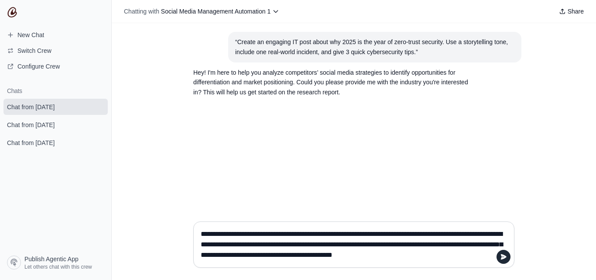
click at [251, 247] on textarea "**********" at bounding box center [351, 244] width 305 height 35
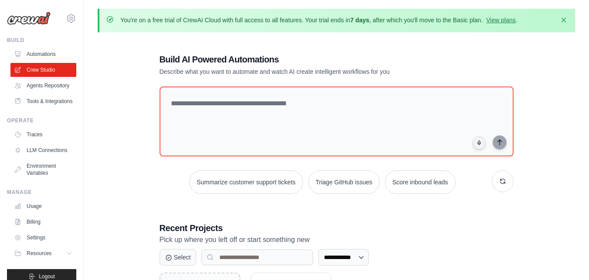
click at [40, 90] on link "Agents Repository" at bounding box center [43, 86] width 66 height 14
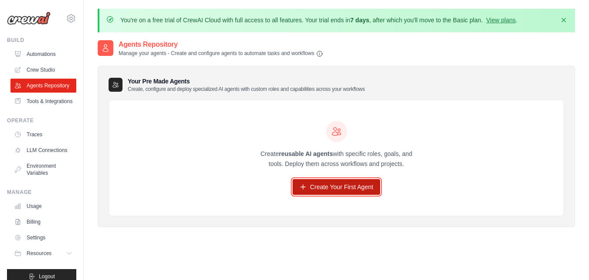
click at [335, 190] on link "Create Your First Agent" at bounding box center [337, 187] width 88 height 16
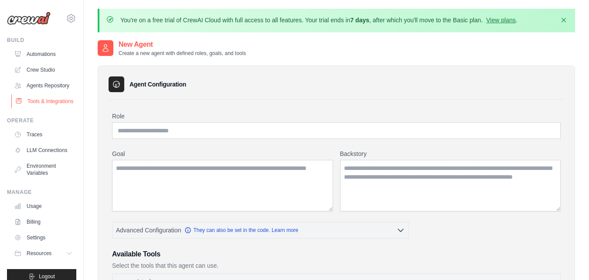
click at [41, 108] on link "Tools & Integrations" at bounding box center [44, 101] width 66 height 14
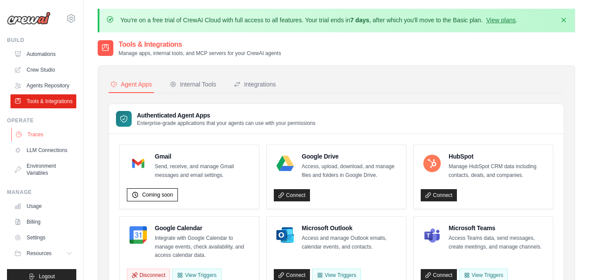
scroll to position [32, 0]
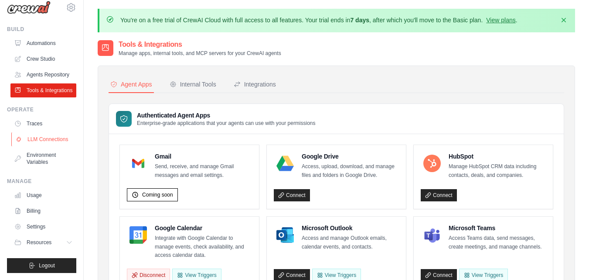
click at [35, 133] on link "LLM Connections" at bounding box center [44, 139] width 66 height 14
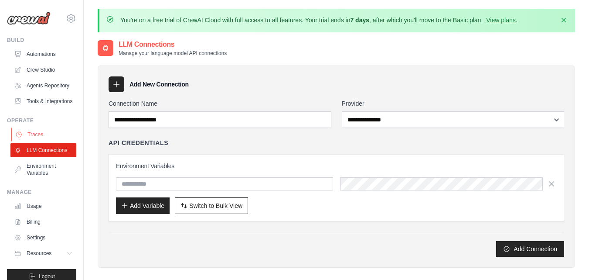
click at [31, 141] on link "Traces" at bounding box center [44, 134] width 66 height 14
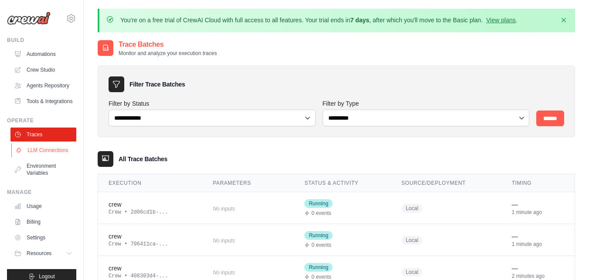
click at [38, 157] on link "LLM Connections" at bounding box center [44, 150] width 66 height 14
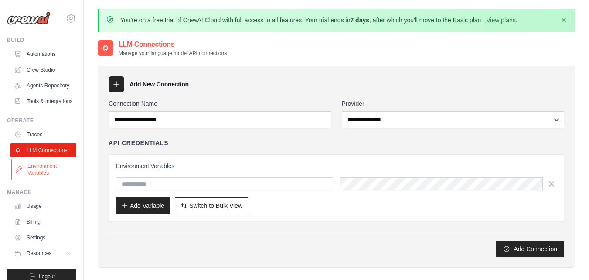
click at [38, 180] on link "Environment Variables" at bounding box center [44, 169] width 66 height 21
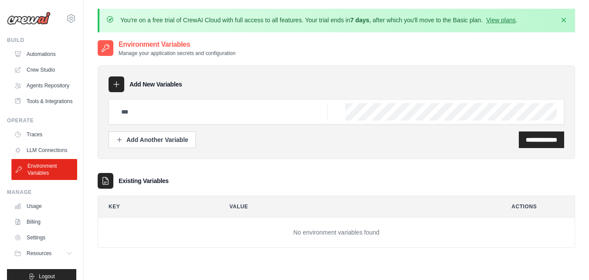
scroll to position [32, 0]
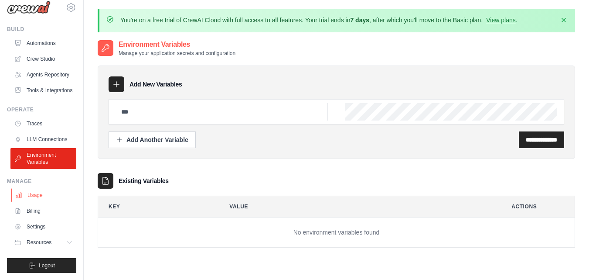
click at [38, 194] on link "Usage" at bounding box center [44, 195] width 66 height 14
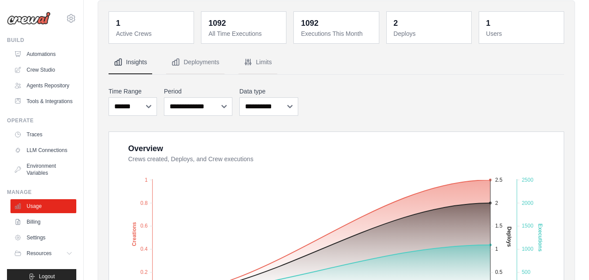
scroll to position [65, 0]
click at [33, 229] on link "Billing" at bounding box center [44, 222] width 66 height 14
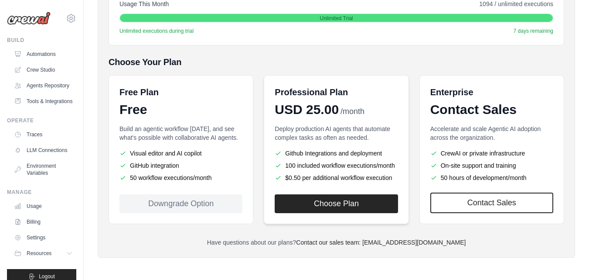
scroll to position [178, 0]
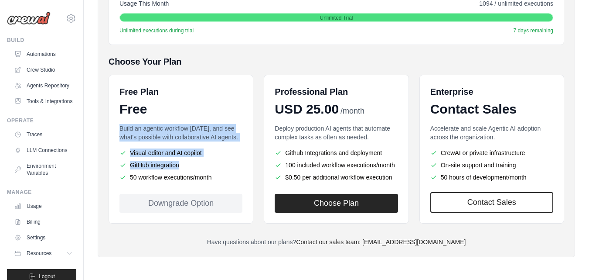
drag, startPoint x: 216, startPoint y: 176, endPoint x: 107, endPoint y: 125, distance: 119.8
click at [107, 125] on div "Members Roles Organization Crew Studio Billing Integrations Git Repositories Ac…" at bounding box center [337, 72] width 478 height 370
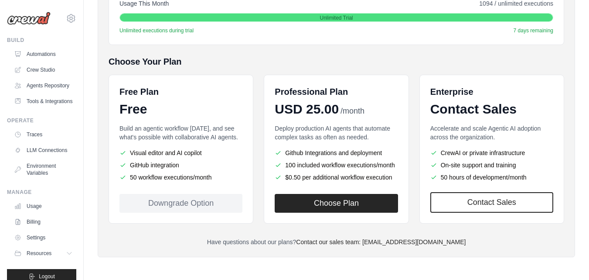
drag, startPoint x: 119, startPoint y: 127, endPoint x: 214, endPoint y: 183, distance: 110.7
click at [214, 183] on div "Free Plan Free Build an agentic workflow today, and see what's possible with co…" at bounding box center [181, 149] width 145 height 149
click at [214, 183] on div "Build an agentic workflow today, and see what's possible with collaborative AI …" at bounding box center [181, 153] width 123 height 59
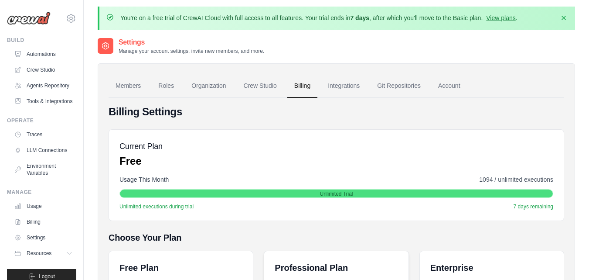
scroll to position [0, 0]
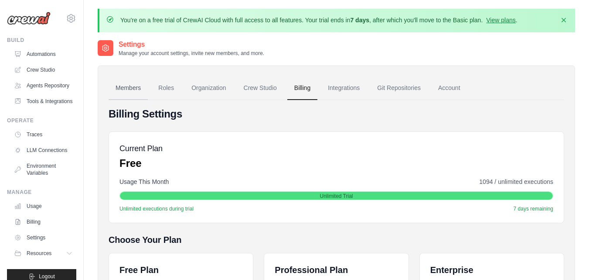
click at [131, 85] on link "Members" at bounding box center [128, 88] width 39 height 24
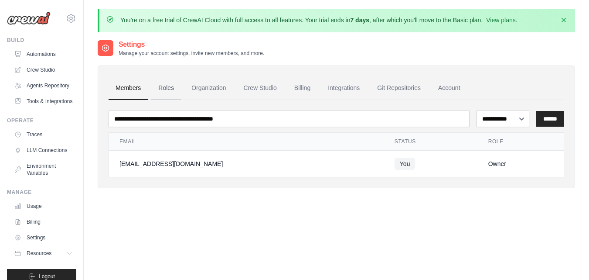
click at [167, 88] on link "Roles" at bounding box center [166, 88] width 30 height 24
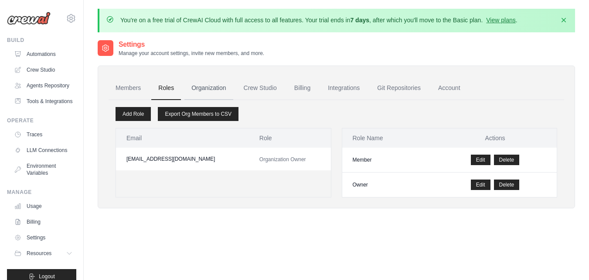
click at [201, 89] on link "Organization" at bounding box center [209, 88] width 48 height 24
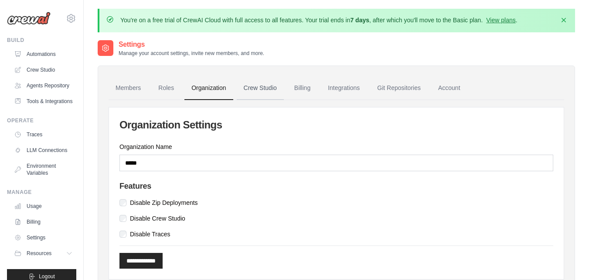
click at [258, 87] on link "Crew Studio" at bounding box center [260, 88] width 47 height 24
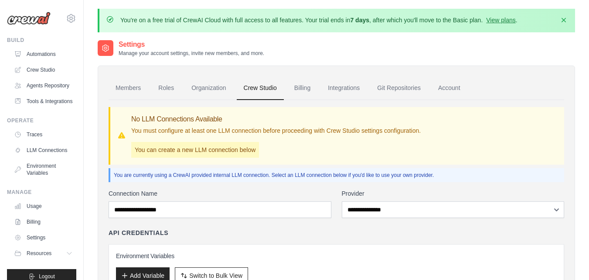
scroll to position [80, 0]
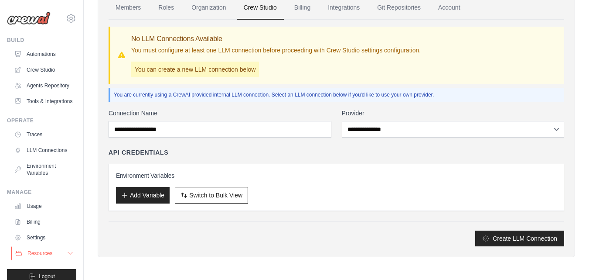
click at [41, 257] on span "Resources" at bounding box center [39, 253] width 25 height 7
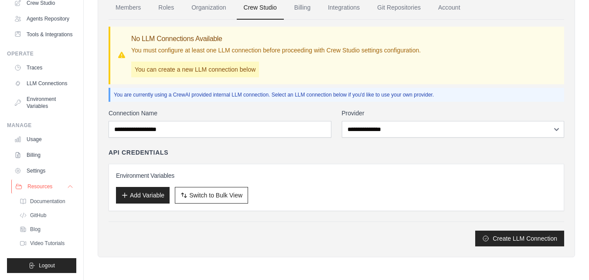
click at [58, 185] on button "Resources" at bounding box center [44, 186] width 66 height 14
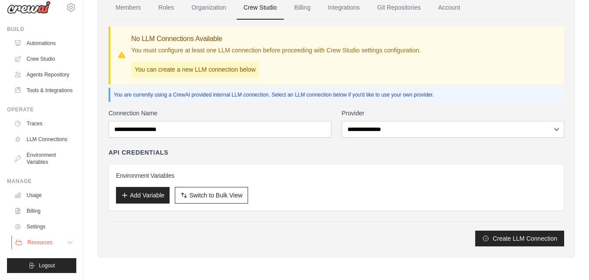
click at [67, 240] on icon at bounding box center [70, 242] width 7 height 7
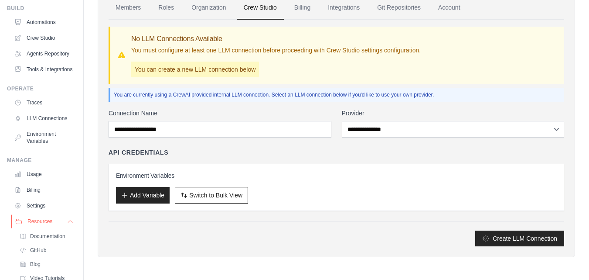
scroll to position [88, 0]
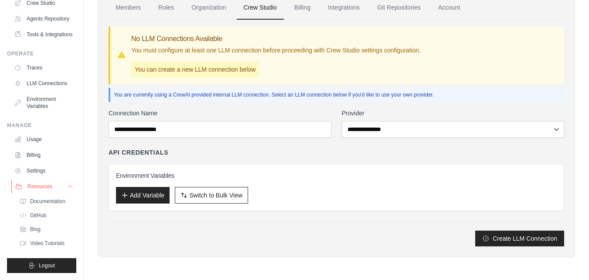
click at [67, 185] on icon at bounding box center [70, 186] width 7 height 7
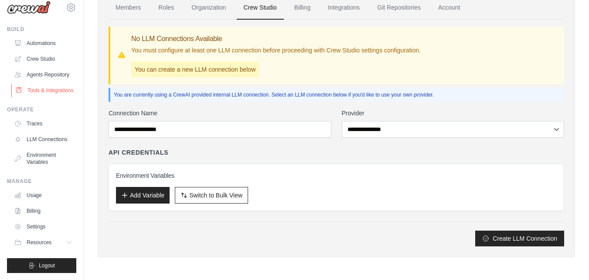
click at [42, 83] on link "Tools & Integrations" at bounding box center [44, 90] width 66 height 14
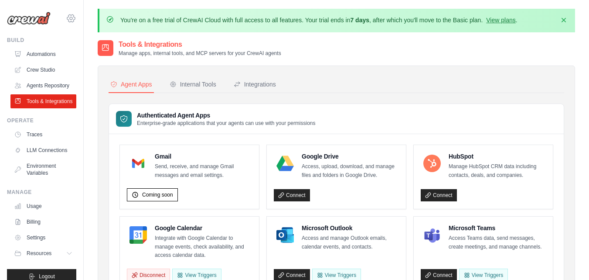
click at [66, 22] on icon at bounding box center [71, 18] width 10 height 10
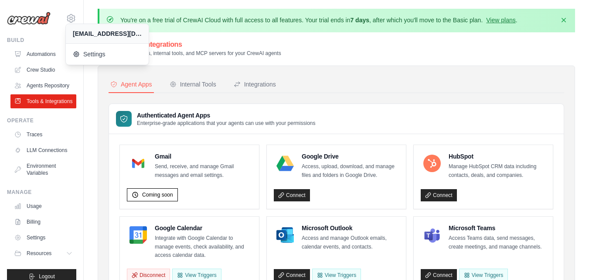
click at [40, 24] on img at bounding box center [29, 18] width 44 height 13
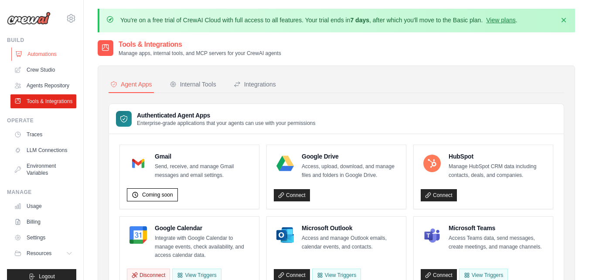
click at [44, 54] on link "Automations" at bounding box center [44, 54] width 66 height 14
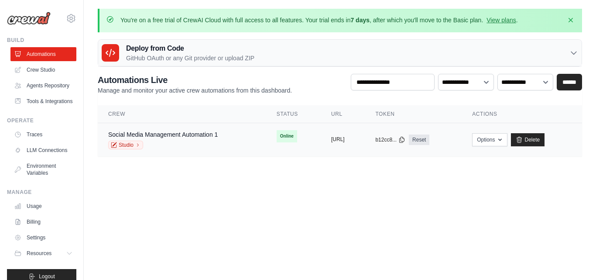
click at [338, 140] on button "[URL]" at bounding box center [338, 139] width 14 height 7
click at [331, 134] on div "copied" at bounding box center [340, 136] width 19 height 10
click at [36, 92] on link "Agents Repository" at bounding box center [44, 86] width 66 height 14
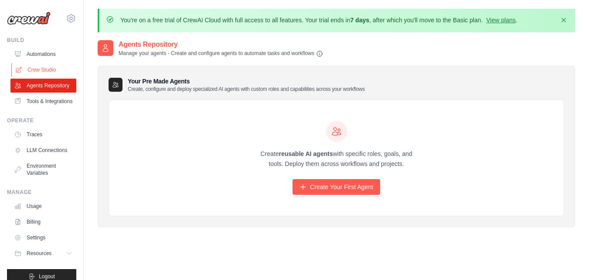
click at [48, 66] on link "Crew Studio" at bounding box center [44, 70] width 66 height 14
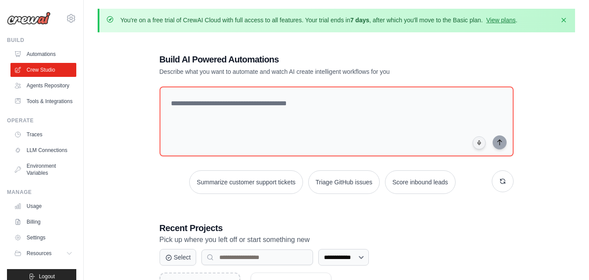
scroll to position [103, 0]
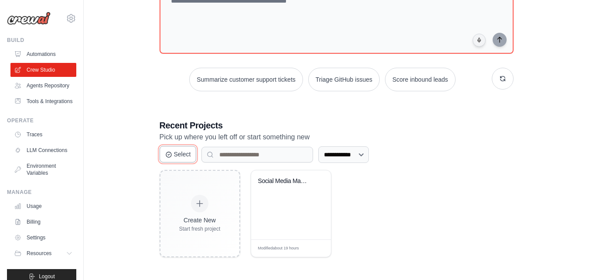
click at [183, 155] on button "Select" at bounding box center [178, 154] width 37 height 17
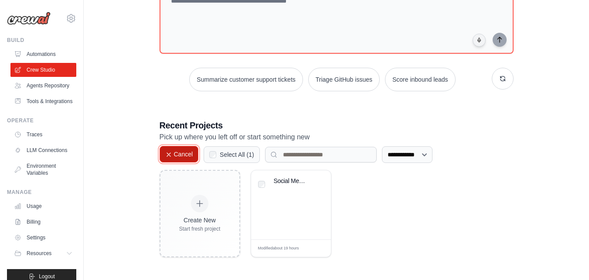
click at [183, 155] on button "Cancel" at bounding box center [179, 154] width 39 height 17
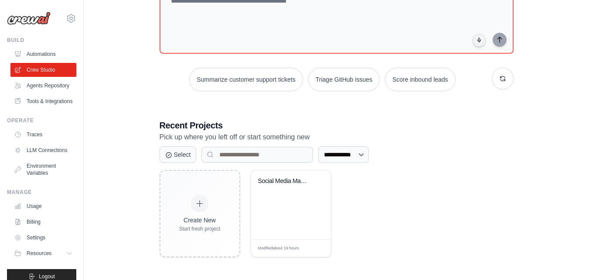
click at [358, 193] on div "Create New Start fresh project Social Media Management & Export Au... Modified …" at bounding box center [337, 213] width 354 height 87
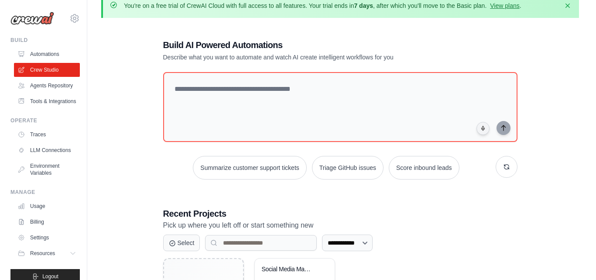
scroll to position [0, 0]
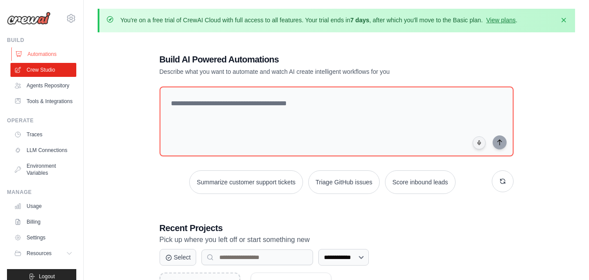
click at [43, 54] on link "Automations" at bounding box center [44, 54] width 66 height 14
